Goal: Transaction & Acquisition: Purchase product/service

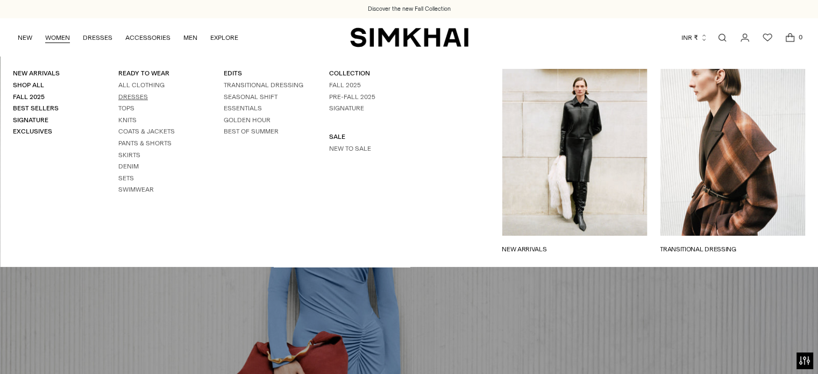
click at [134, 94] on link "Dresses" at bounding box center [133, 97] width 30 height 8
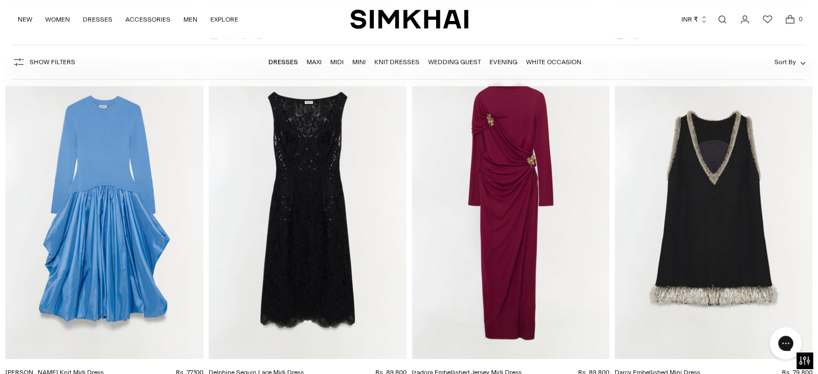
scroll to position [807, 0]
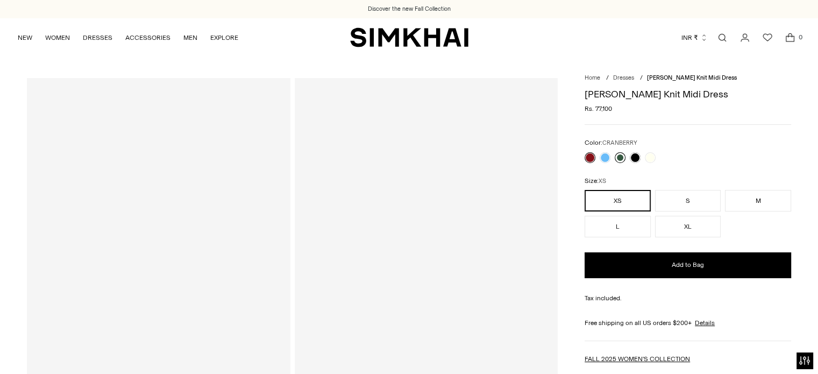
drag, startPoint x: 637, startPoint y: 157, endPoint x: 620, endPoint y: 158, distance: 16.7
click at [637, 157] on link at bounding box center [635, 157] width 11 height 11
